Goal: Task Accomplishment & Management: Manage account settings

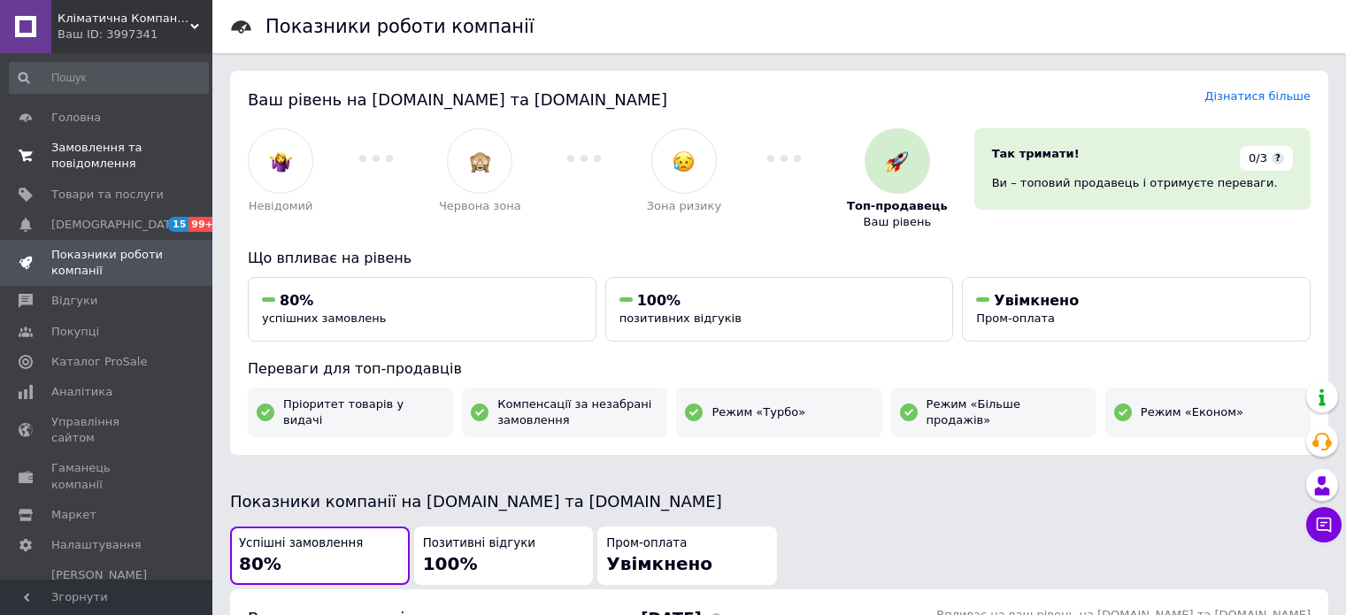
scroll to position [950, 0]
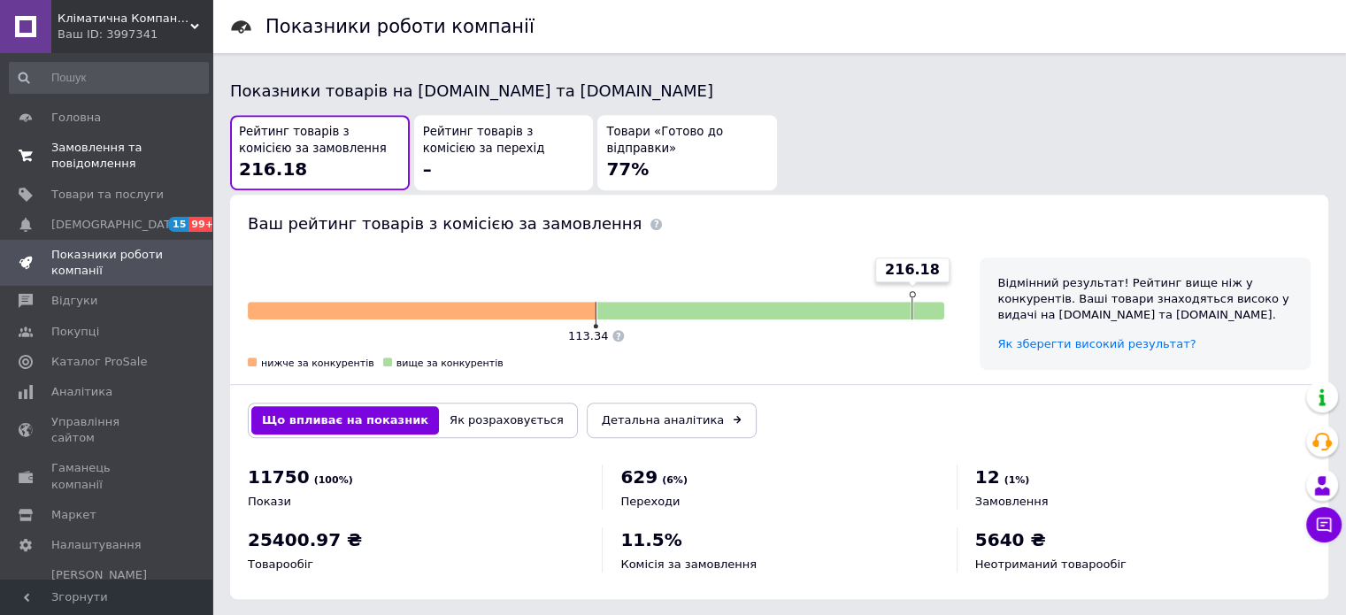
drag, startPoint x: 62, startPoint y: 148, endPoint x: 126, endPoint y: 161, distance: 65.1
click at [62, 148] on span "Замовлення та повідомлення" at bounding box center [107, 156] width 112 height 32
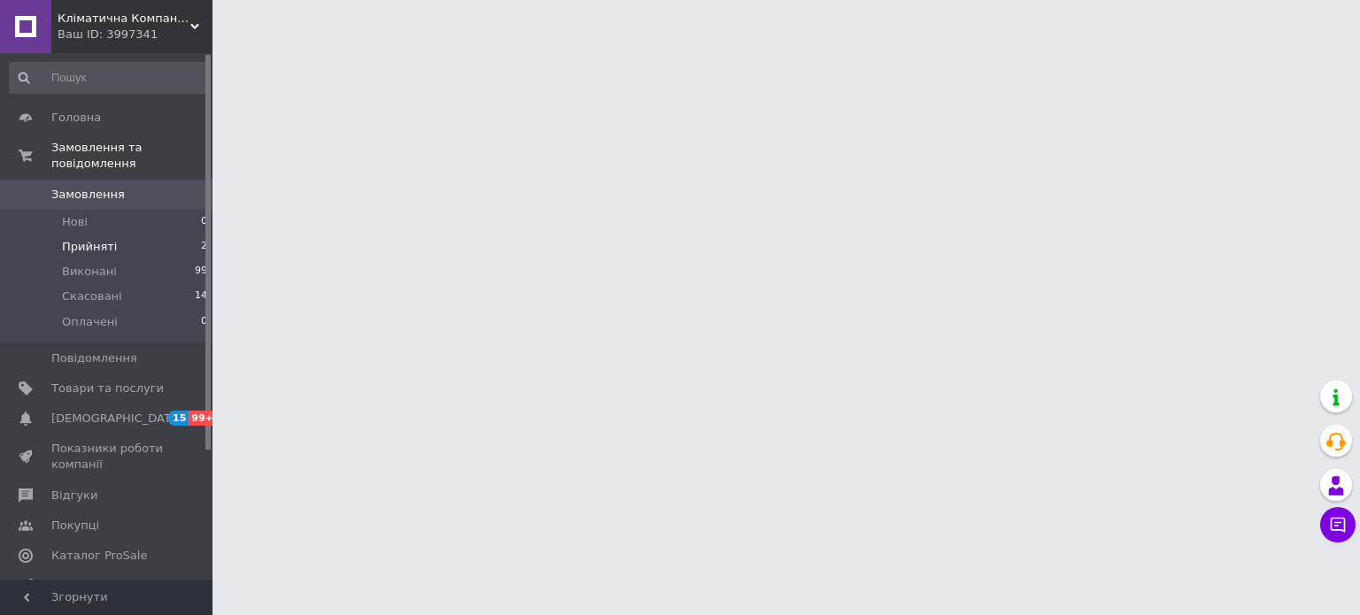
click at [89, 239] on span "Прийняті" at bounding box center [89, 247] width 55 height 16
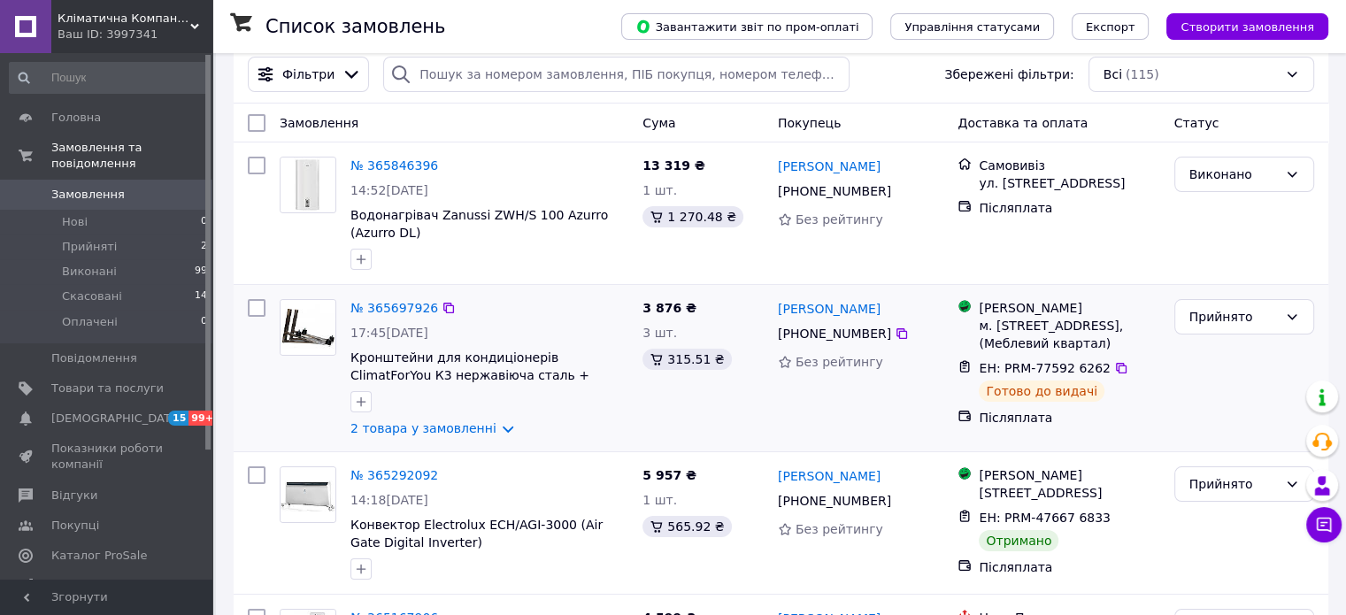
scroll to position [266, 0]
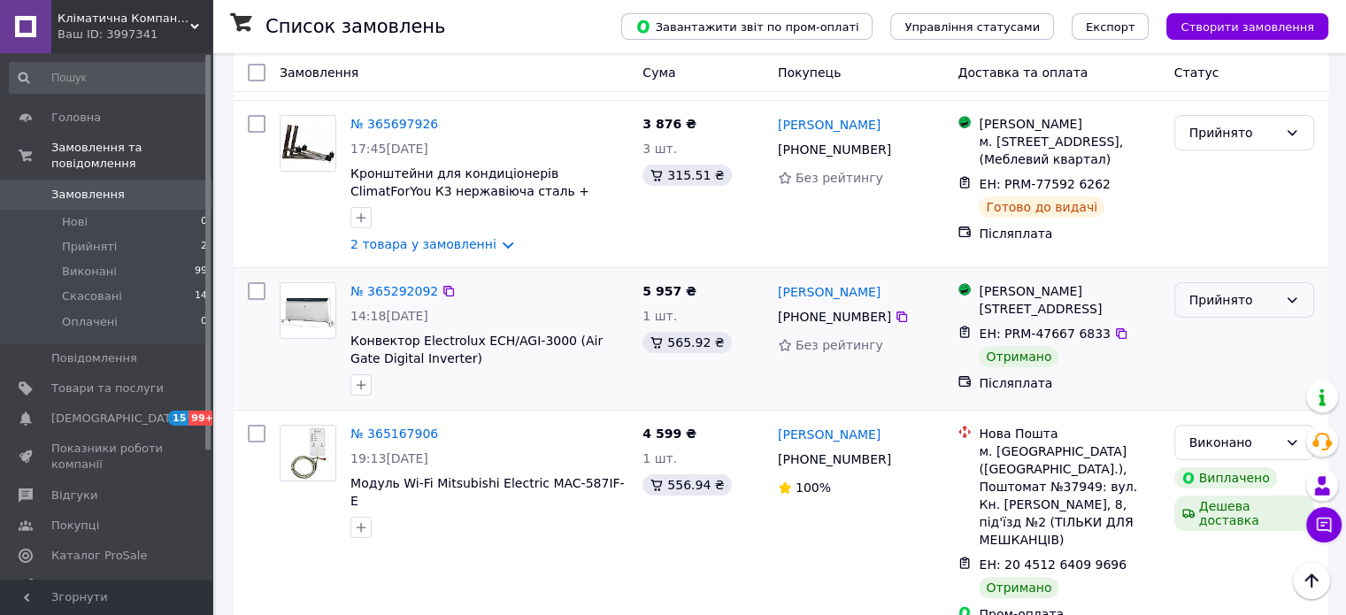
click at [1292, 293] on icon at bounding box center [1292, 300] width 14 height 14
click at [1217, 337] on li "Виконано" at bounding box center [1244, 332] width 138 height 32
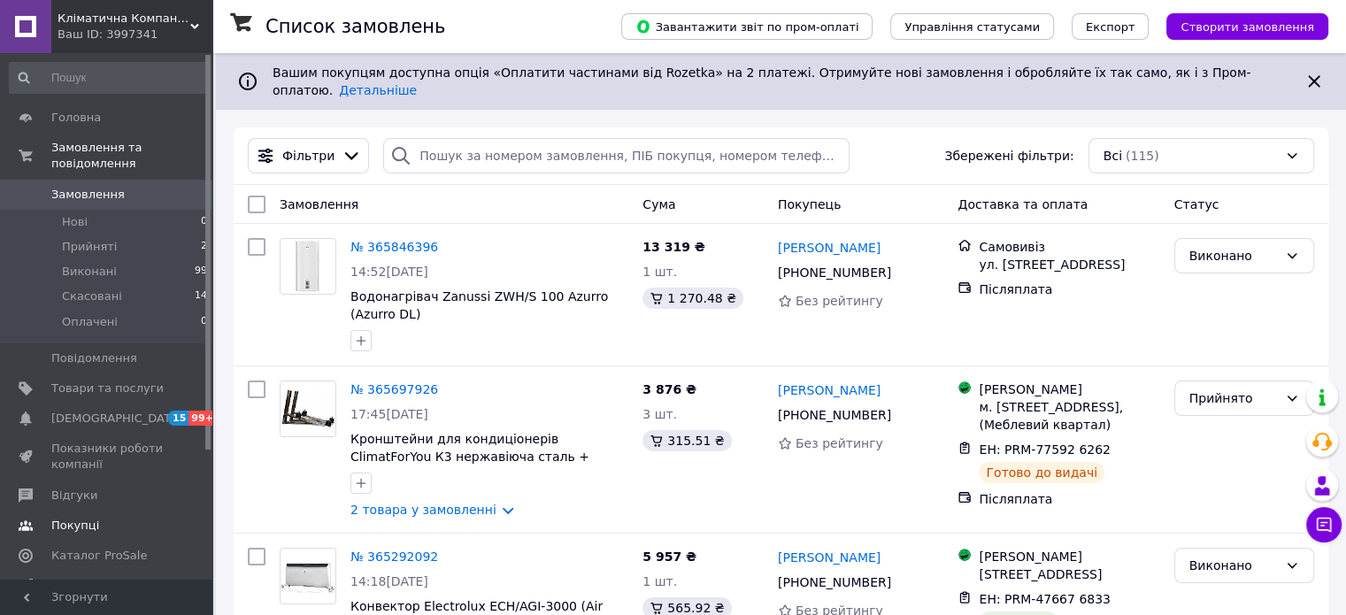
click at [81, 488] on span "Відгуки" at bounding box center [74, 496] width 46 height 16
